Goal: Task Accomplishment & Management: Use online tool/utility

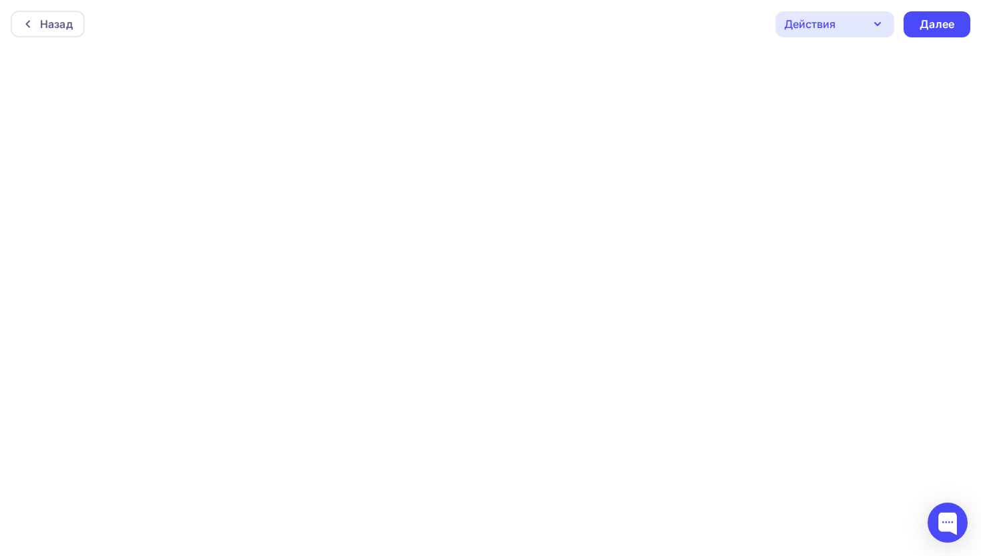
click at [875, 23] on icon "button" at bounding box center [878, 24] width 16 height 16
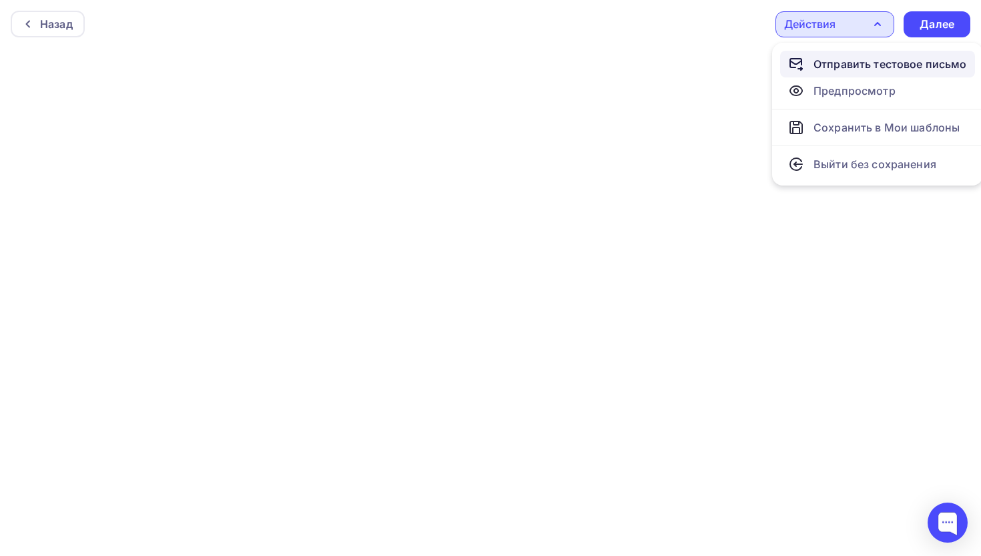
click at [881, 69] on div "Отправить тестовое письмо" at bounding box center [891, 64] width 154 height 16
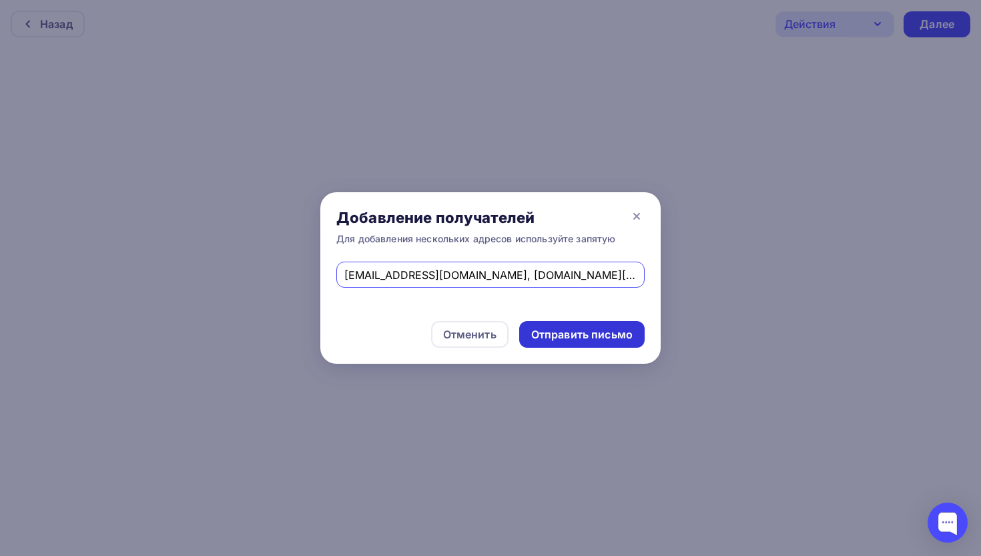
type input "[EMAIL_ADDRESS][DOMAIN_NAME], [DOMAIN_NAME][EMAIL_ADDRESS][DOMAIN_NAME]"
click at [584, 343] on div "Отправить письмо" at bounding box center [582, 334] width 126 height 27
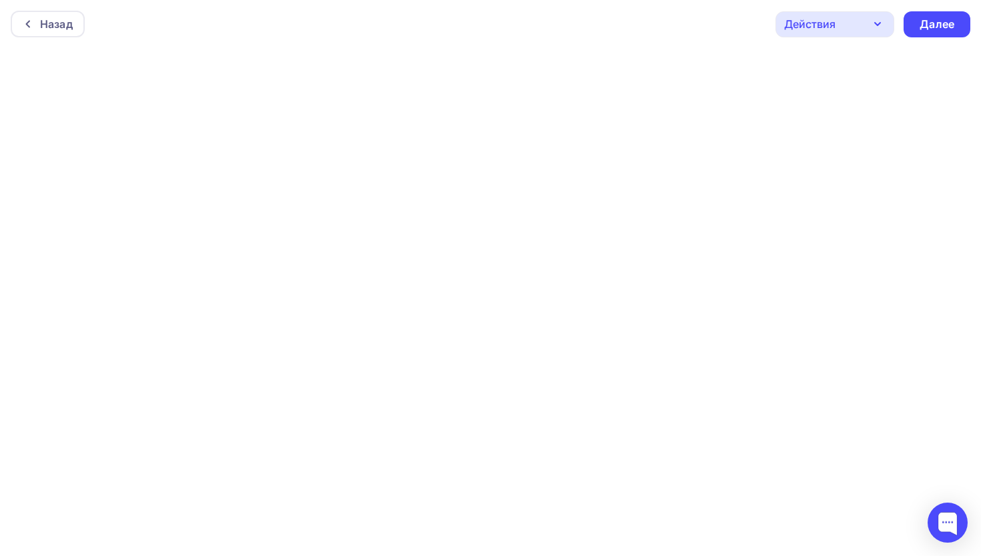
click at [270, 13] on div "Назад Действия Отправить тестовое письмо Предпросмотр Сохранить в Мои шаблоны В…" at bounding box center [490, 24] width 981 height 48
click at [942, 24] on div "Далее" at bounding box center [937, 24] width 35 height 15
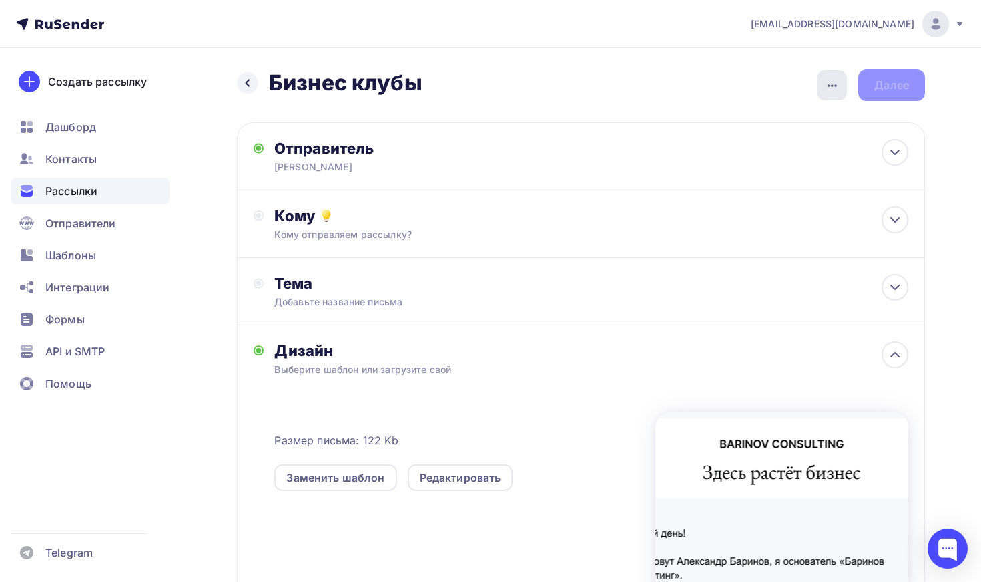
click at [834, 84] on icon "button" at bounding box center [833, 85] width 16 height 16
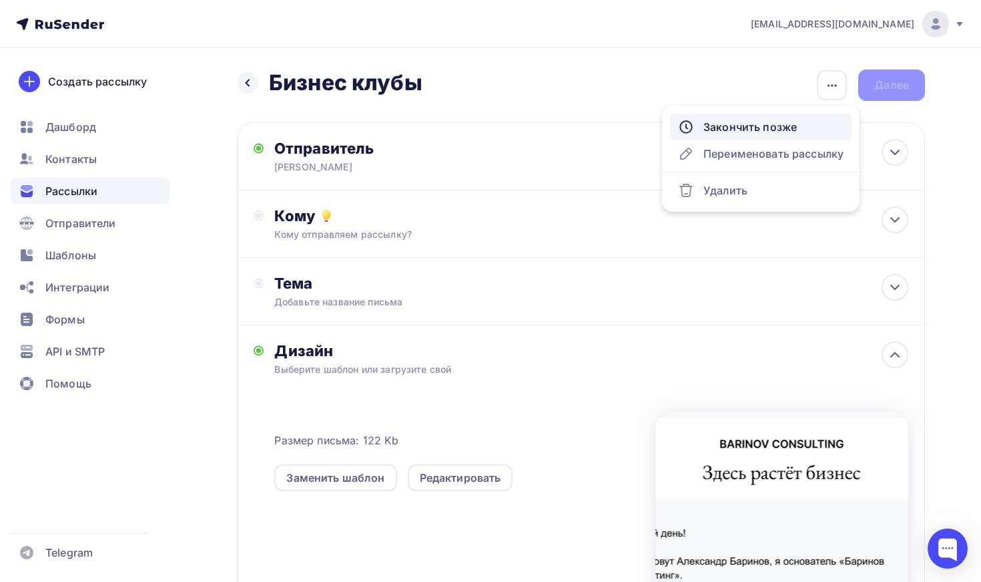
click at [802, 124] on div "Закончить позже" at bounding box center [761, 127] width 166 height 16
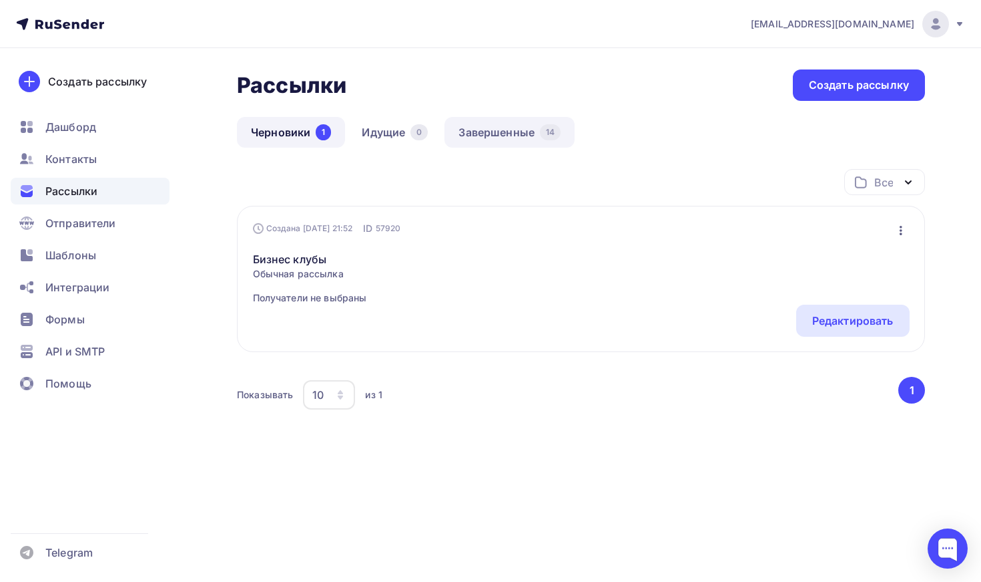
click at [497, 141] on link "Завершенные 14" at bounding box center [510, 132] width 130 height 31
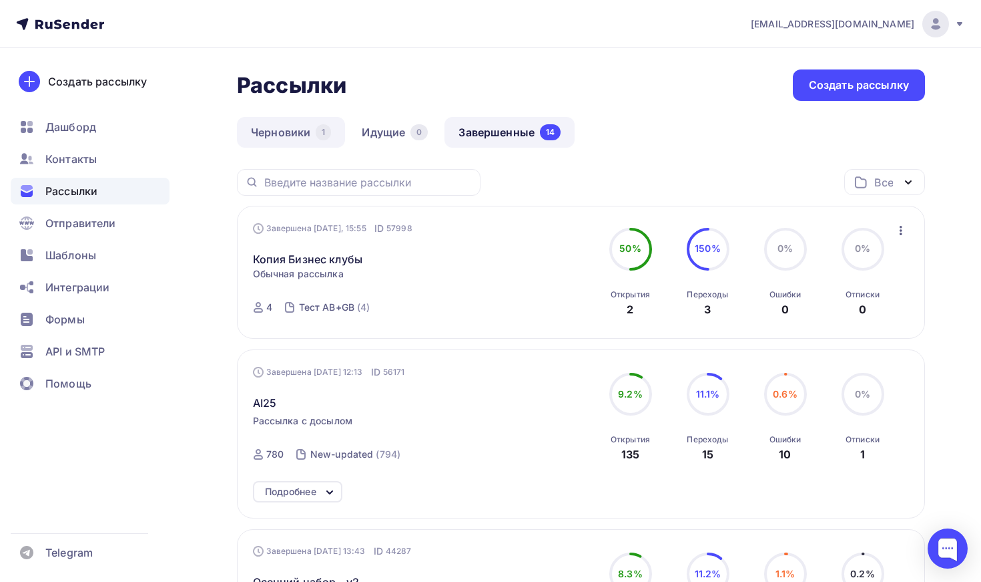
click at [308, 139] on link "Черновики 1" at bounding box center [291, 132] width 108 height 31
